Goal: Transaction & Acquisition: Purchase product/service

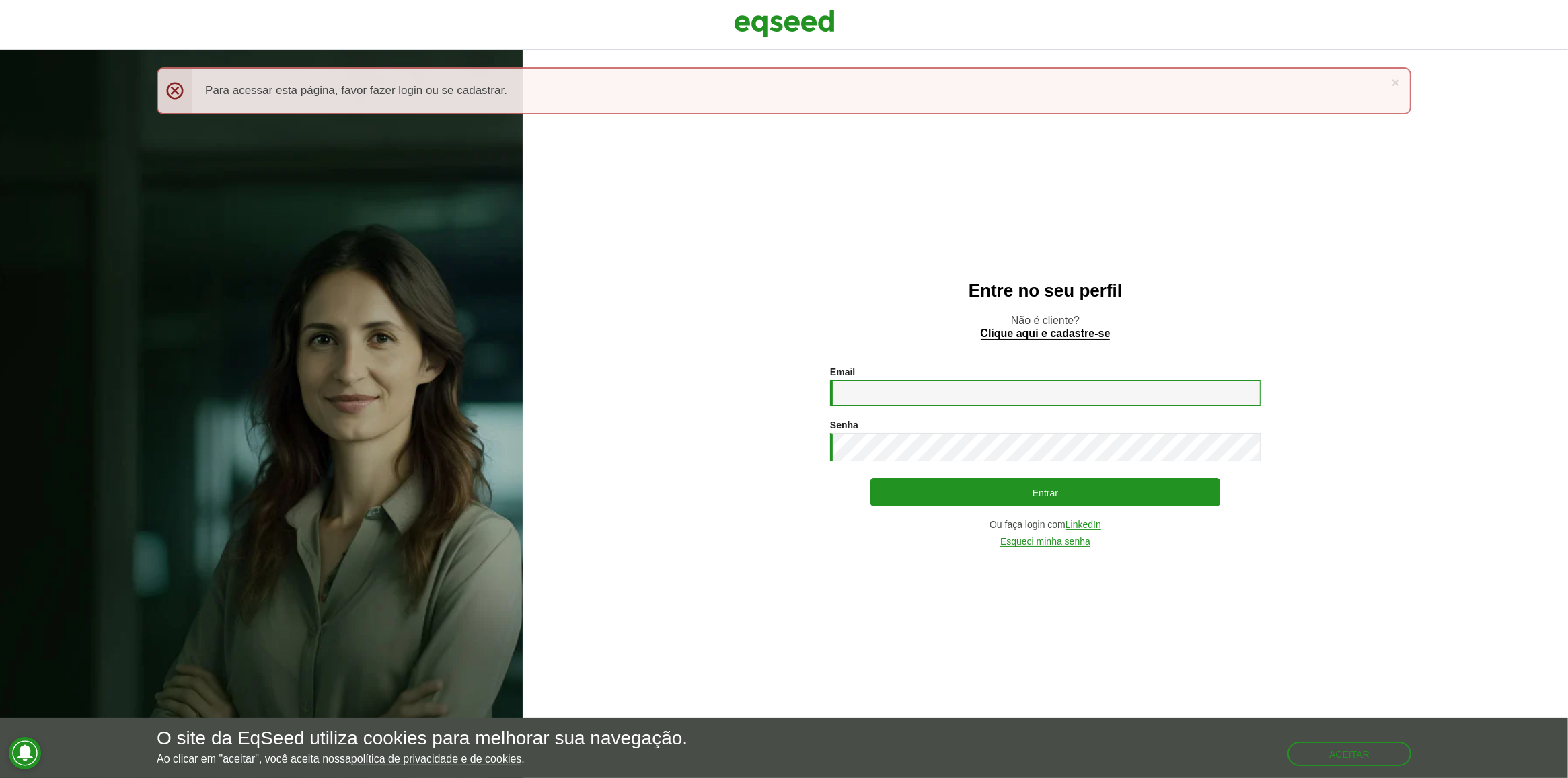
click at [939, 382] on input "Email *" at bounding box center [1046, 392] width 431 height 26
type input "**********"
click at [942, 477] on div "**********" at bounding box center [1046, 456] width 431 height 180
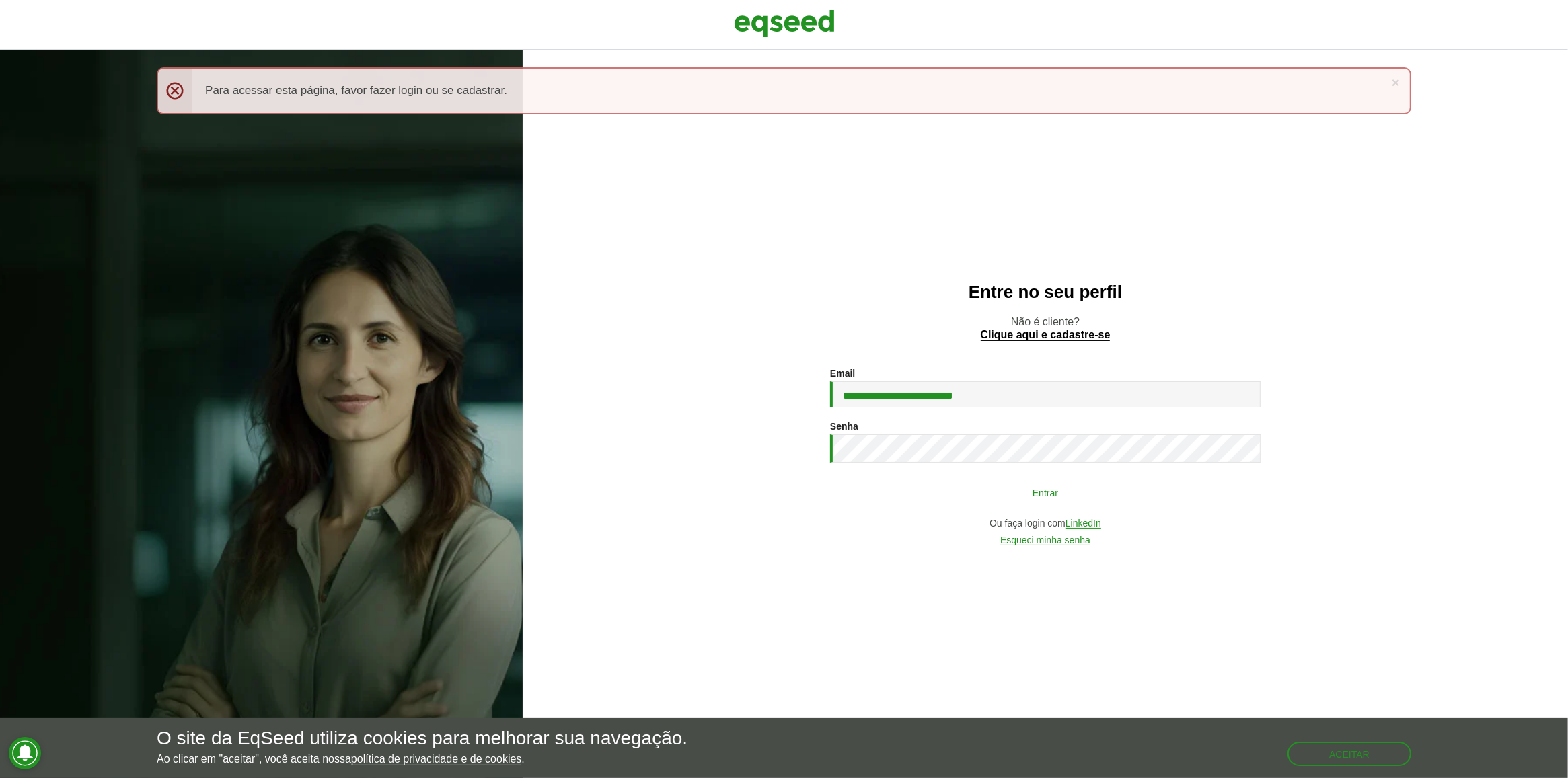
click at [944, 484] on button "Entrar" at bounding box center [1046, 492] width 350 height 26
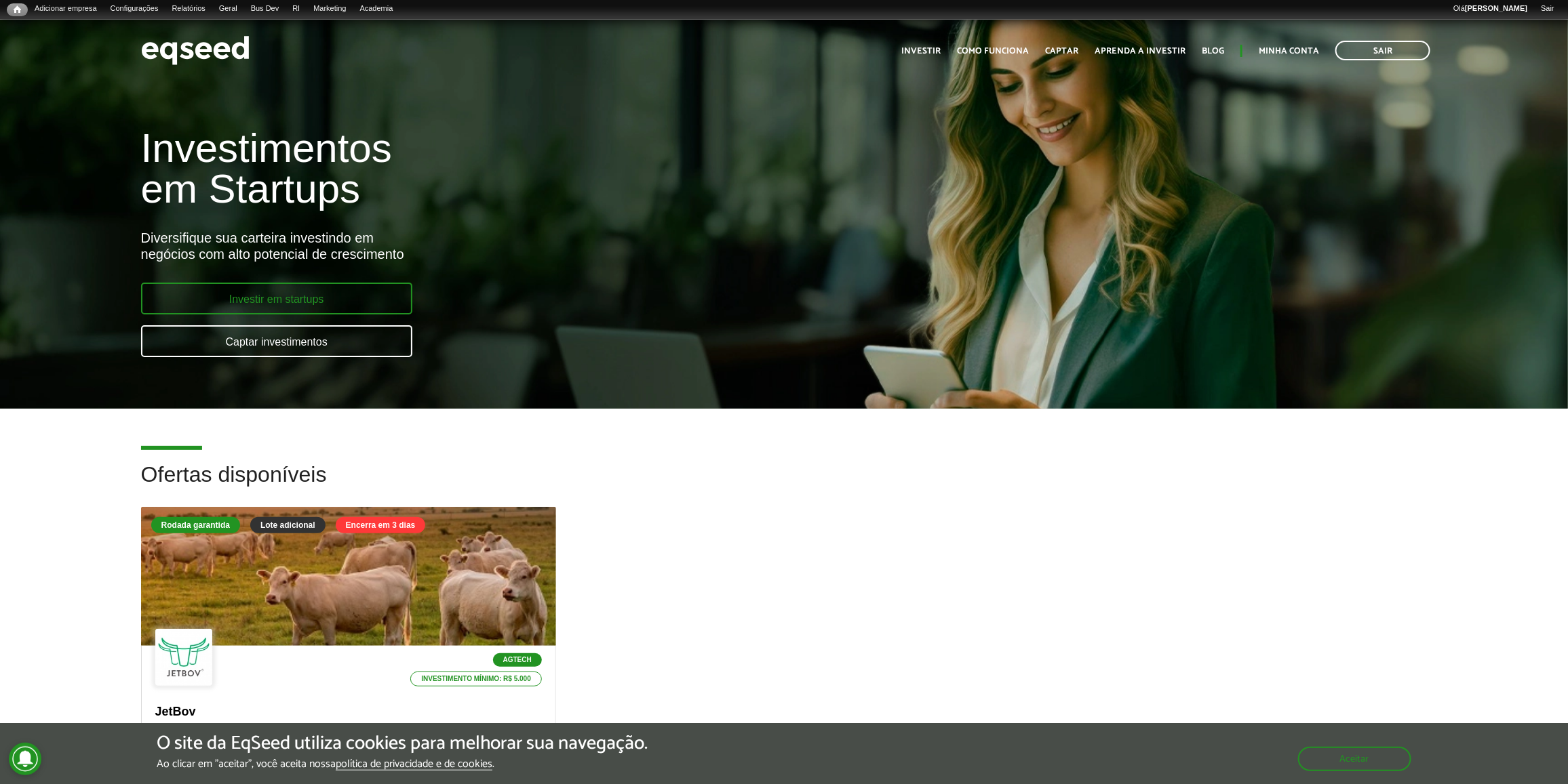
click at [273, 285] on link "Investir em startups" at bounding box center [276, 298] width 272 height 32
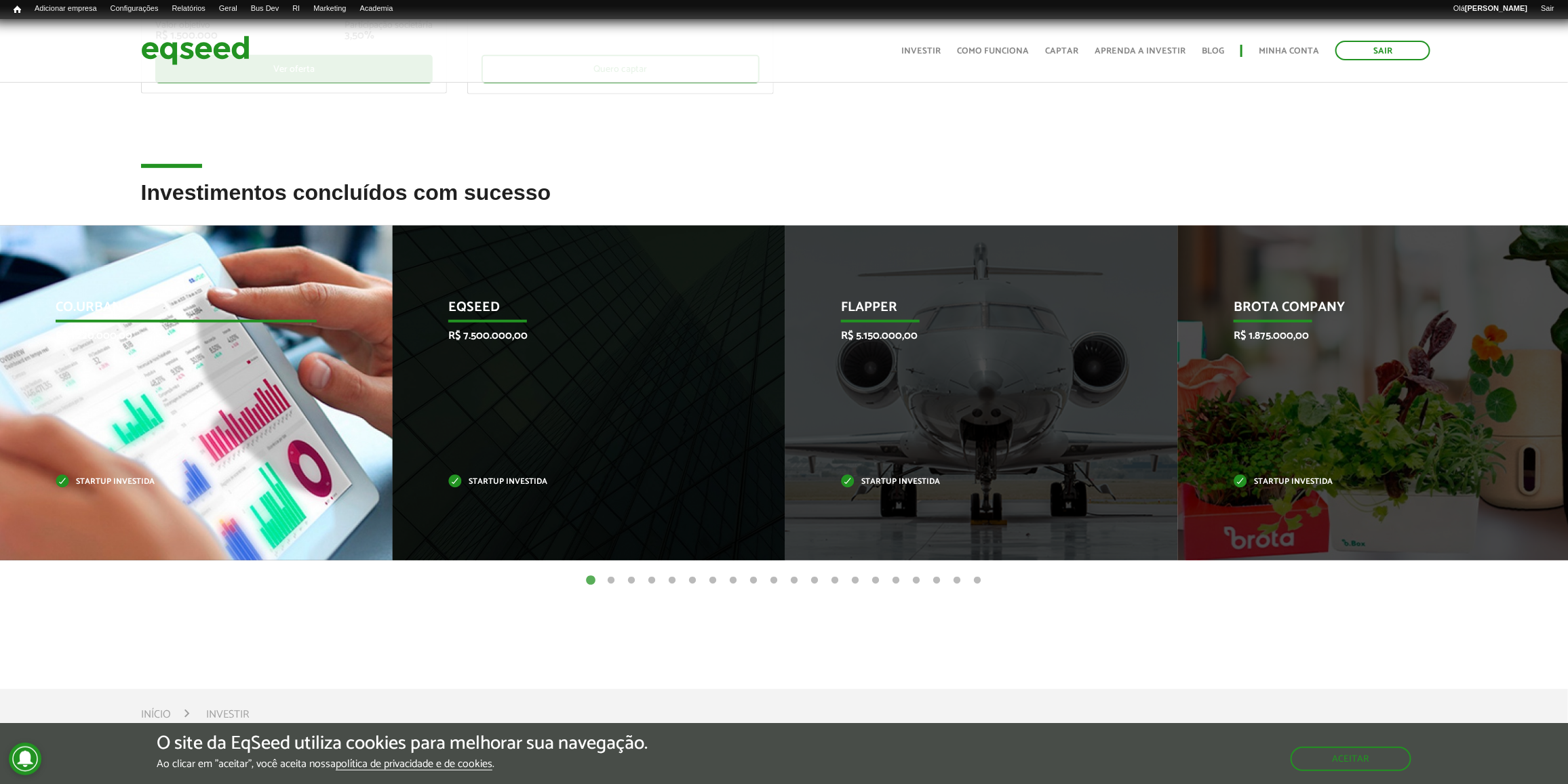
scroll to position [170, 0]
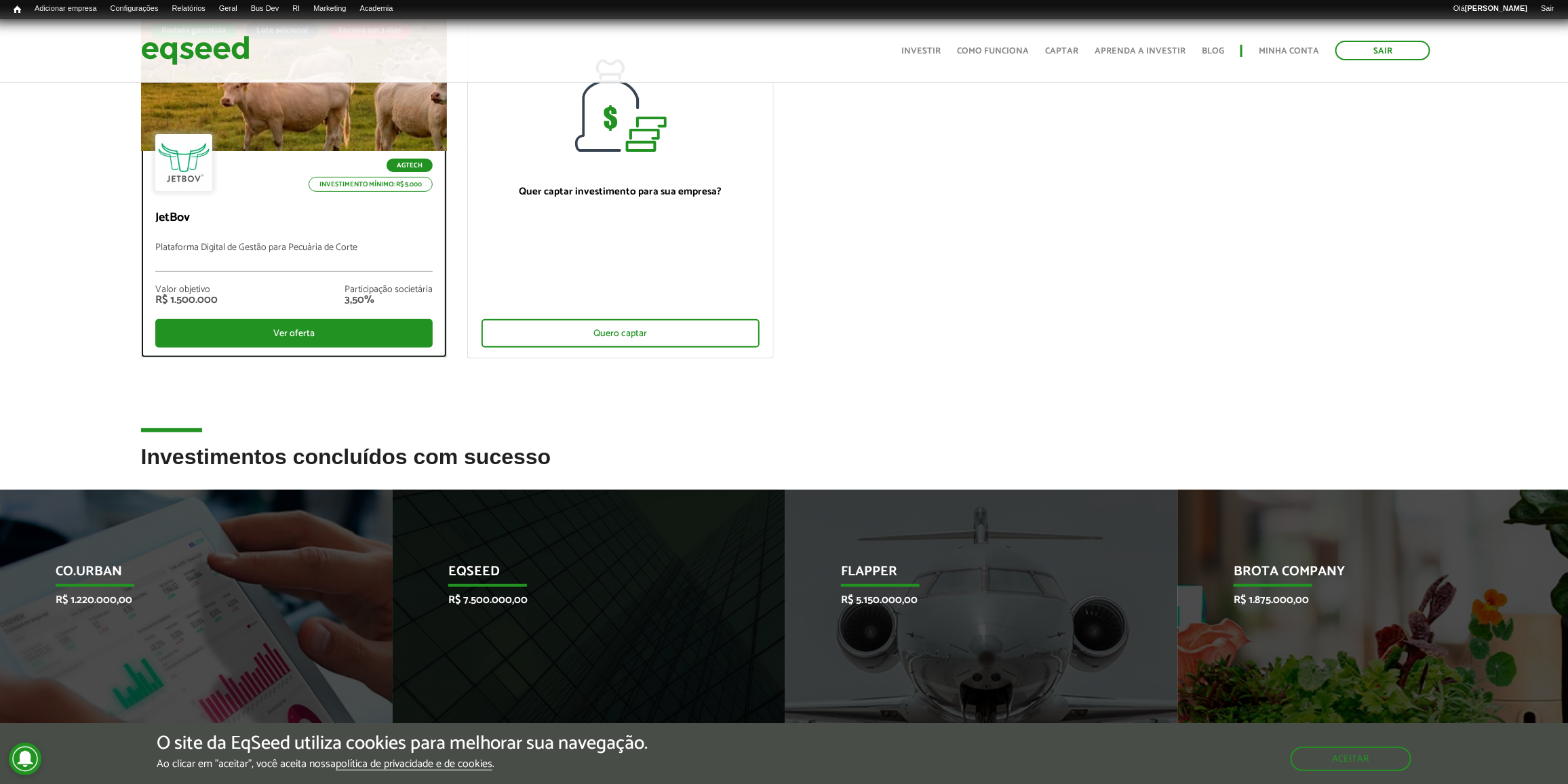
click at [310, 245] on p "Plataforma Digital de Gestão para Pecuária de Corte" at bounding box center [294, 257] width 278 height 29
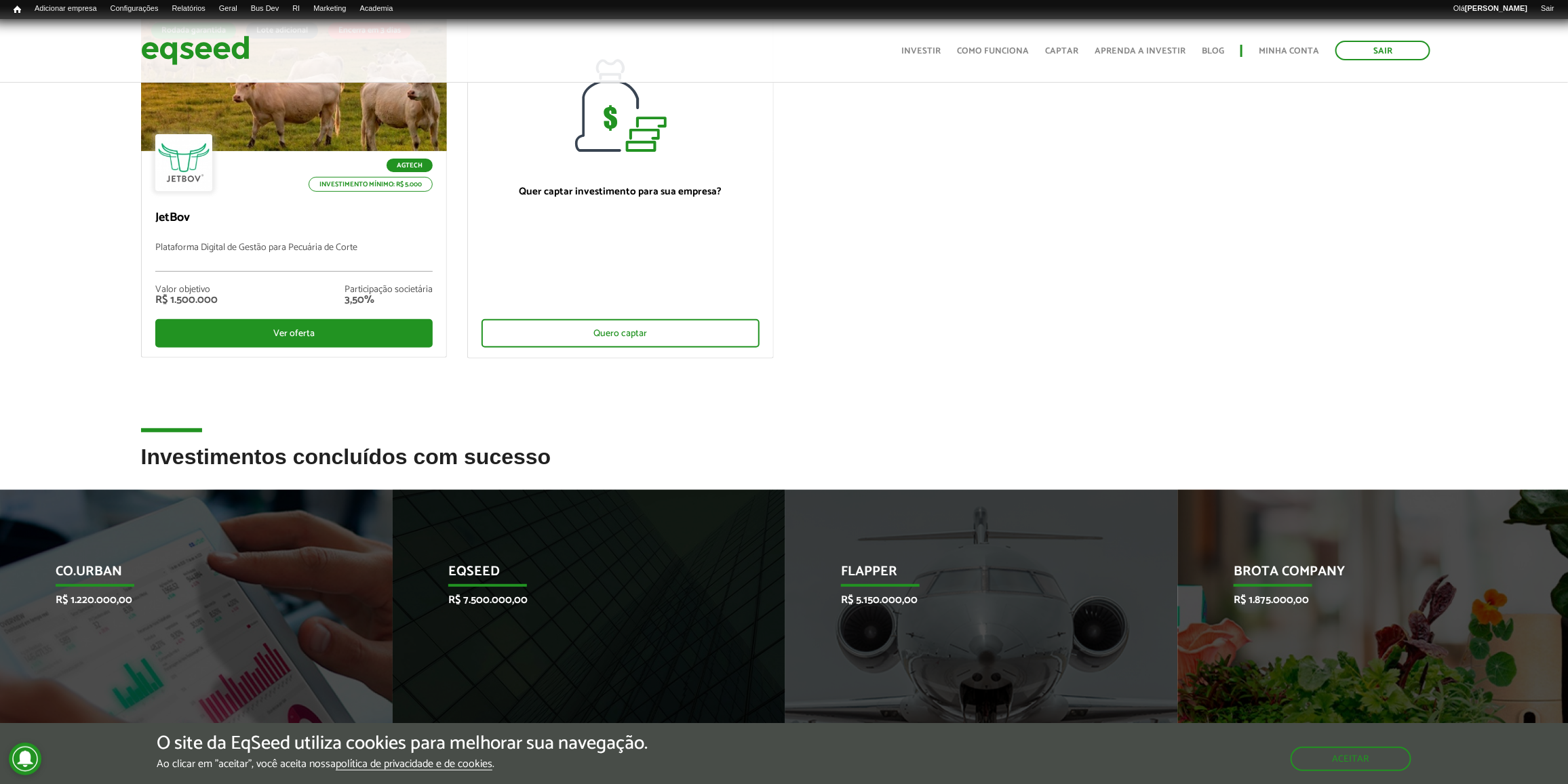
click at [1300, 42] on ul "Início Investir Como funciona Captar Aprenda a investir Blog Minha conta Sair" at bounding box center [1165, 50] width 542 height 19
click at [1300, 47] on link "Minha conta" at bounding box center [1289, 50] width 60 height 9
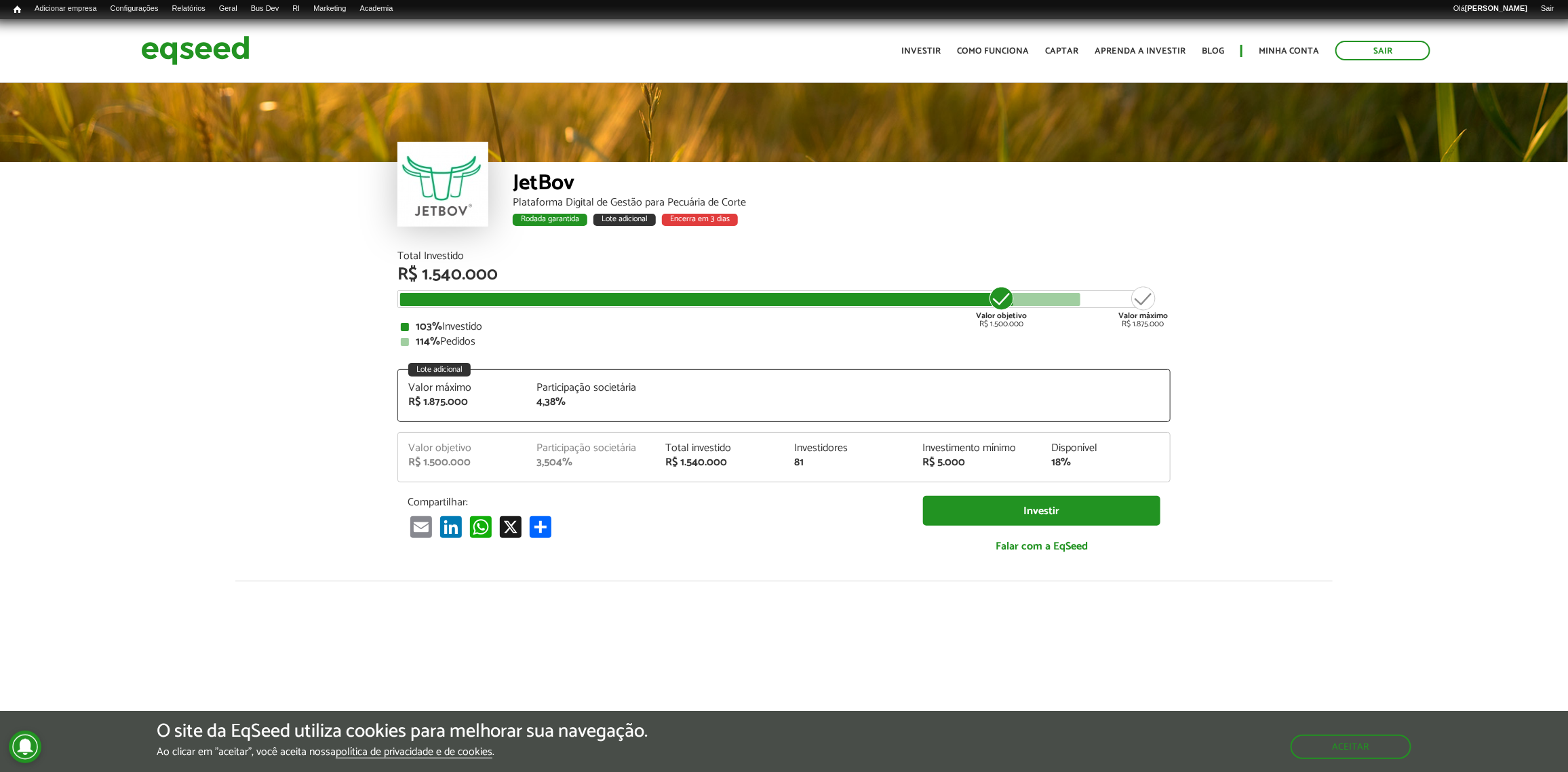
scroll to position [1689, 0]
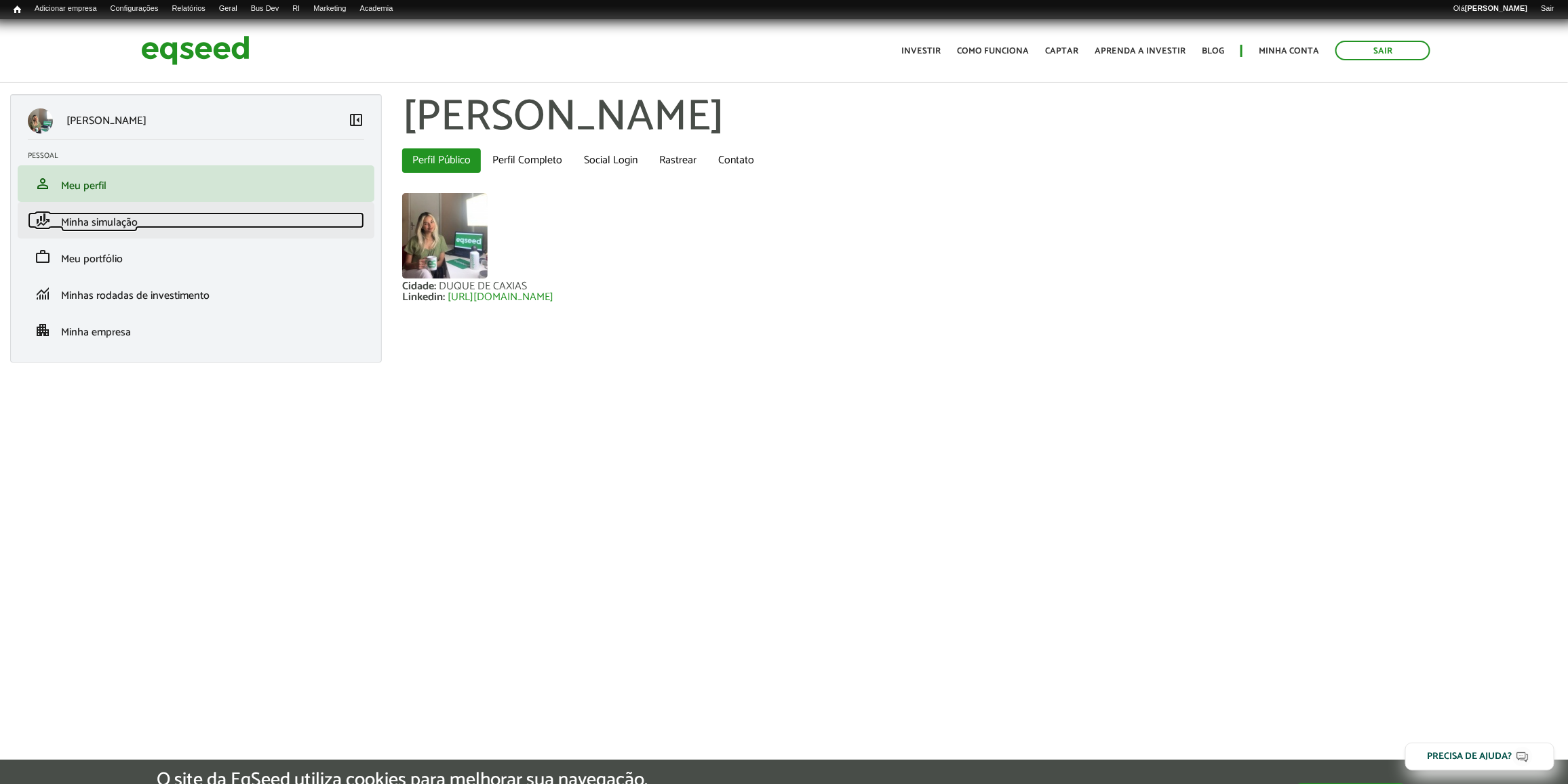
drag, startPoint x: 0, startPoint y: 0, endPoint x: 165, endPoint y: 217, distance: 272.6
click at [165, 217] on link "finance_mode Minha simulação" at bounding box center [196, 220] width 336 height 16
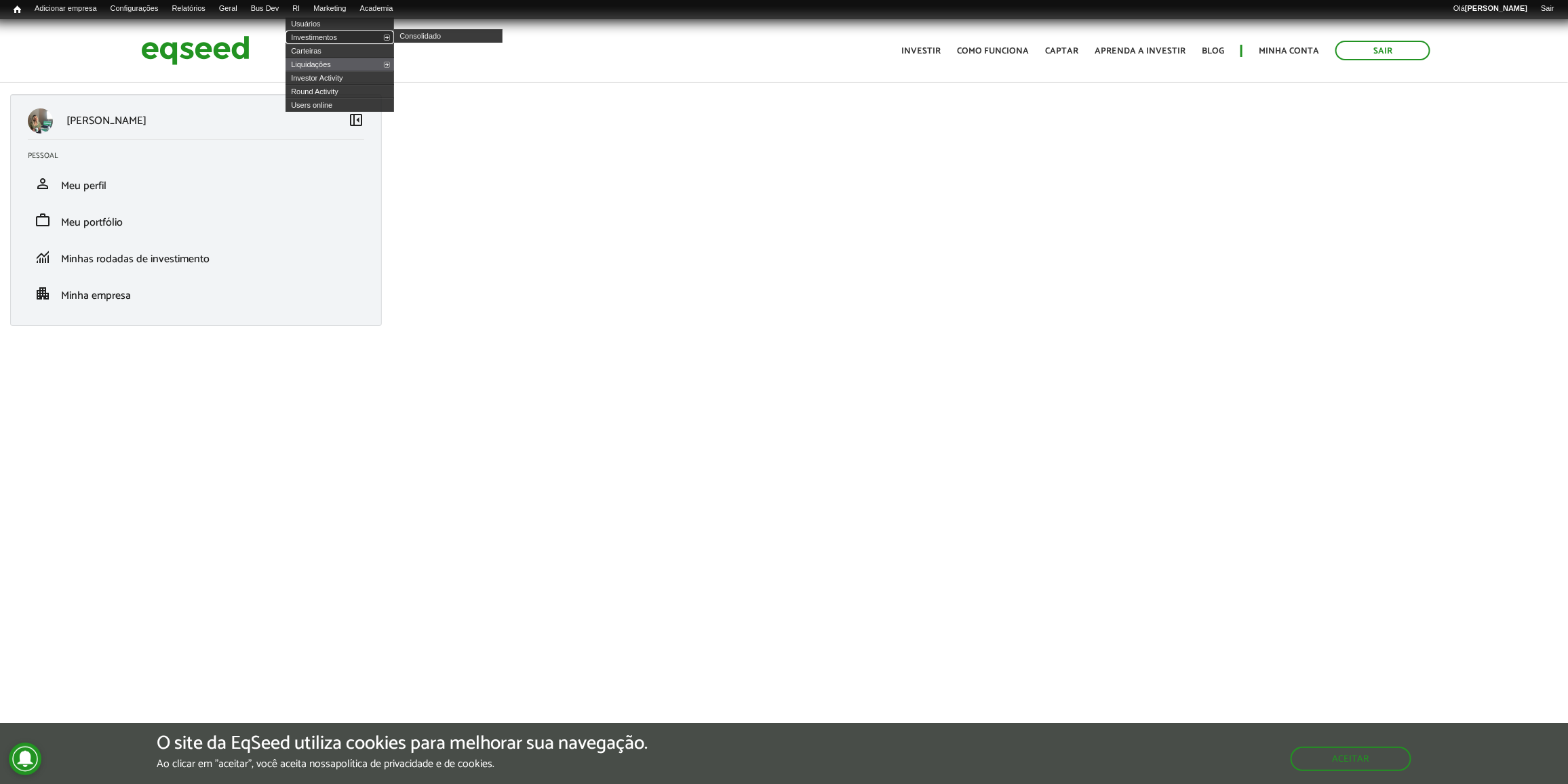
click at [319, 35] on link "Investimentos" at bounding box center [339, 37] width 109 height 14
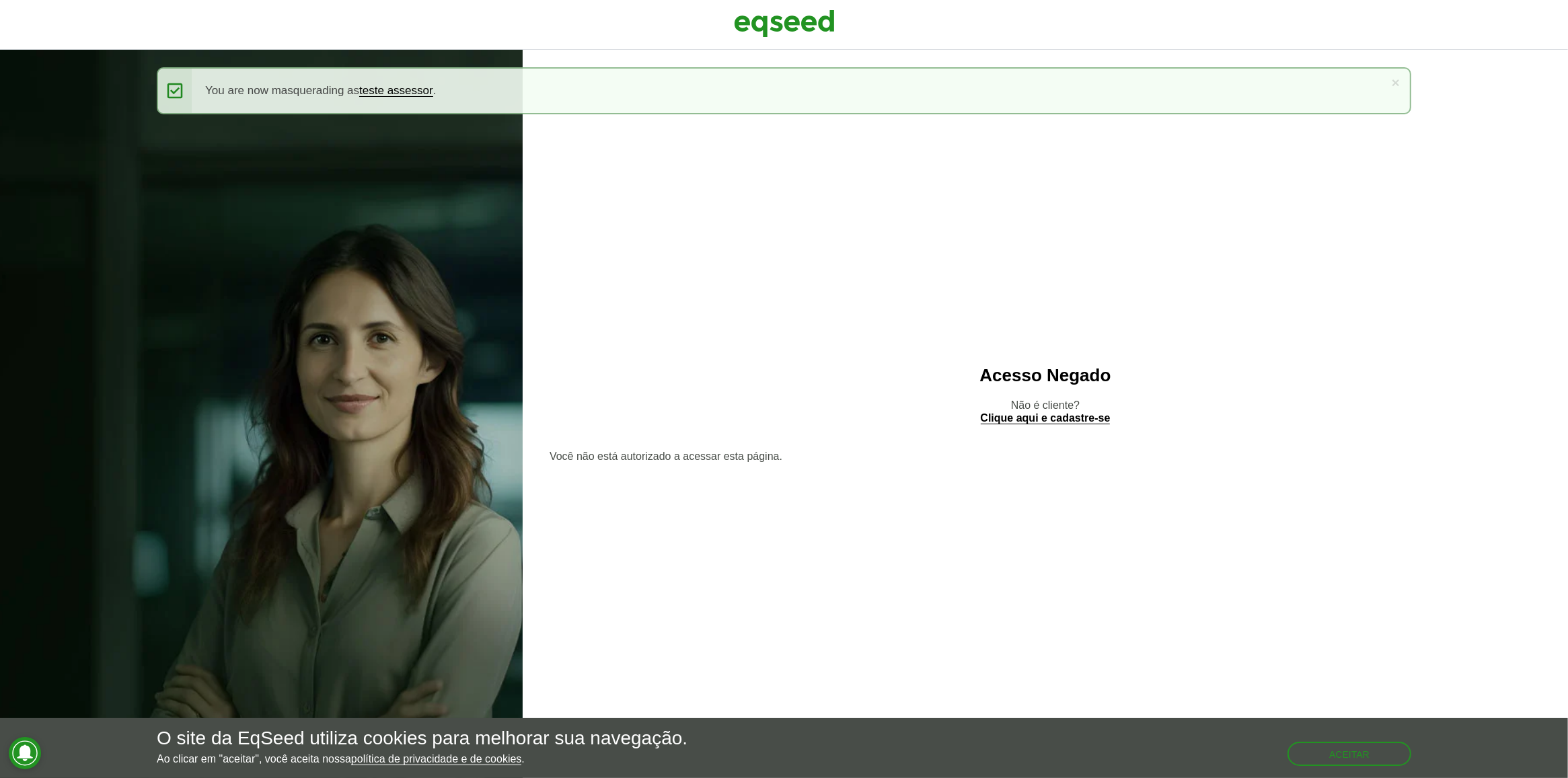
click at [1196, 364] on div "Acesso Negado Não é cliente? Clique aqui e cadastre-se Você não está autorizado…" at bounding box center [1045, 414] width 1046 height 728
